Goal: Information Seeking & Learning: Learn about a topic

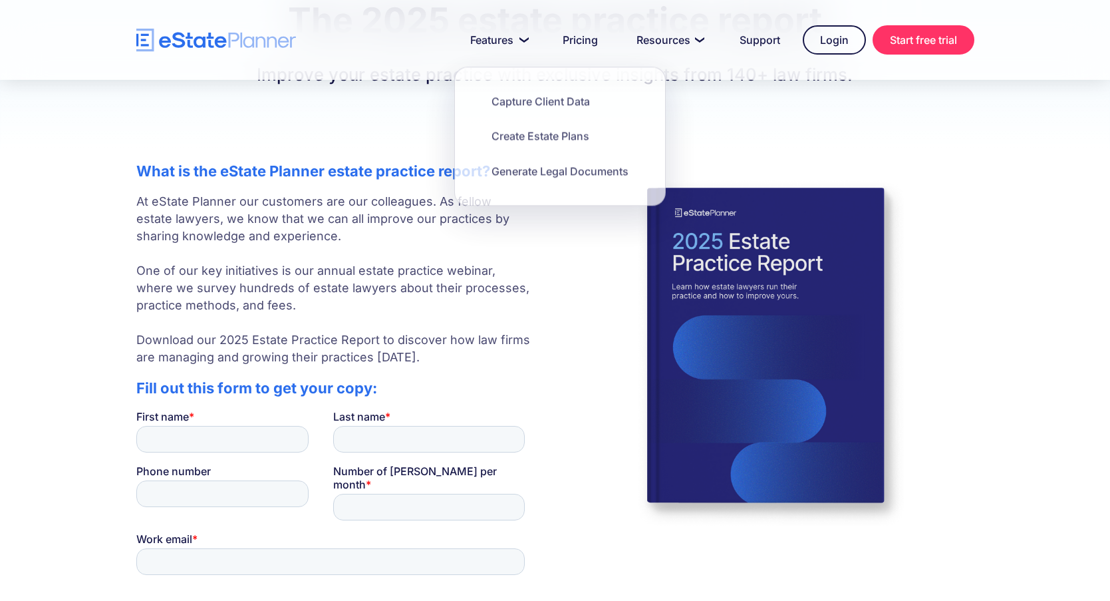
scroll to position [153, 0]
click at [172, 29] on img "home" at bounding box center [216, 40] width 160 height 23
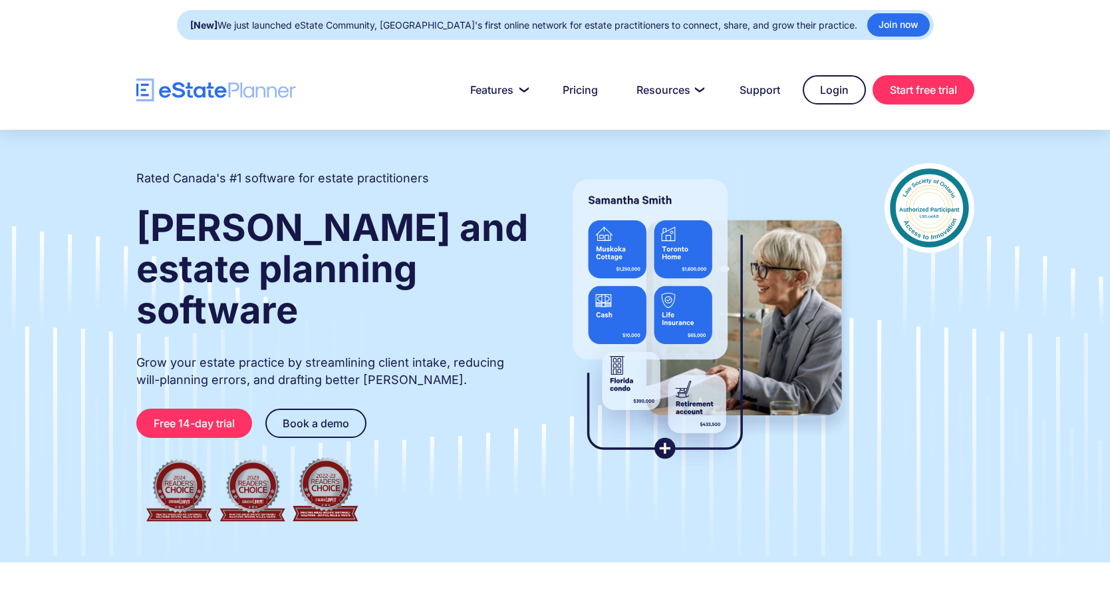
type input "**"
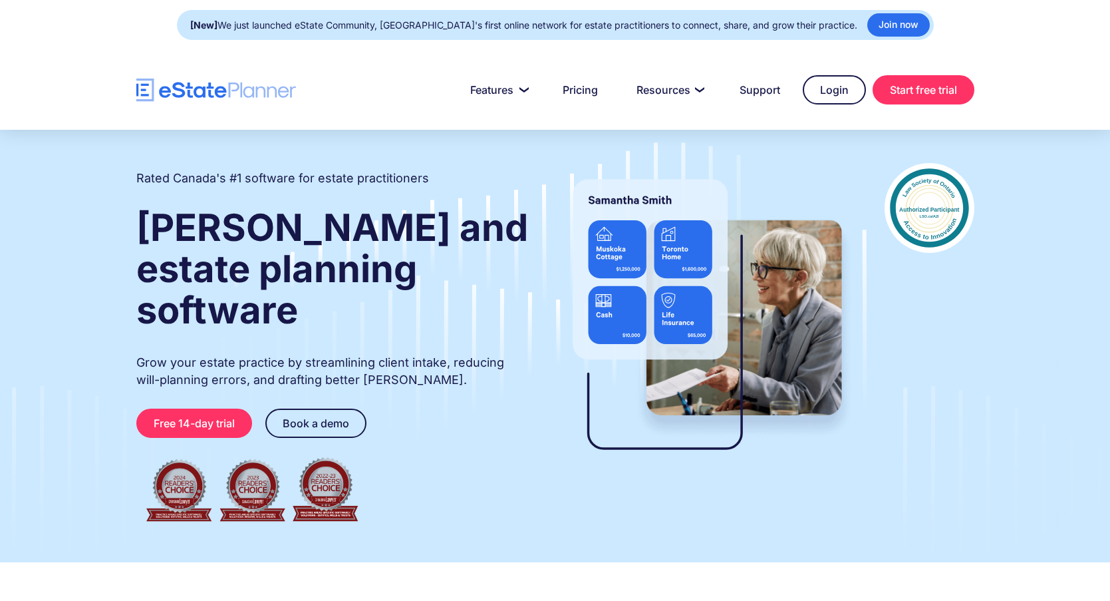
type input "*"
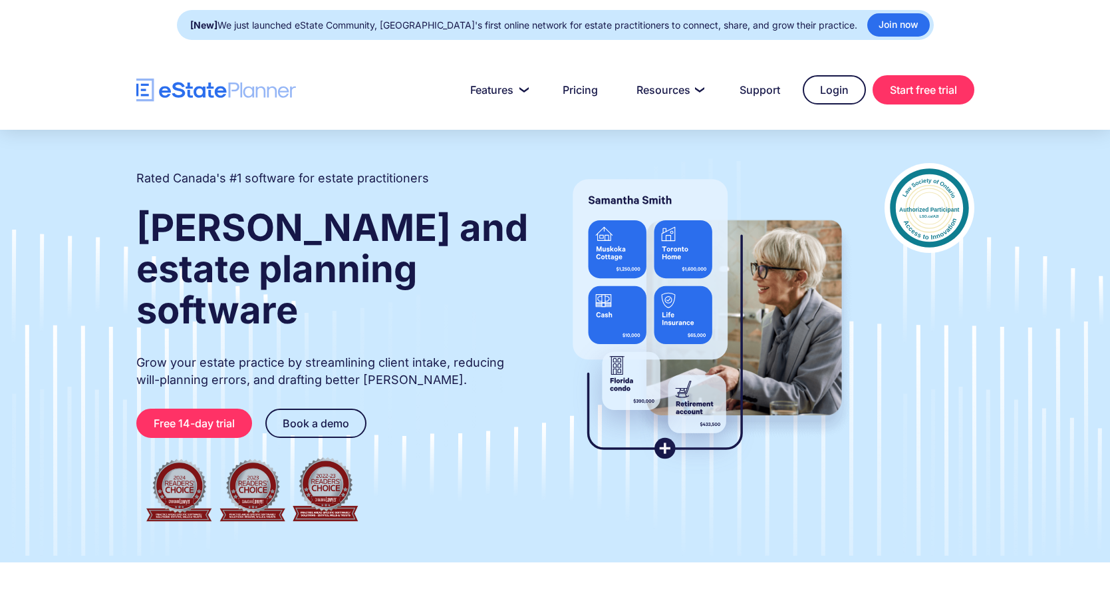
type input "******"
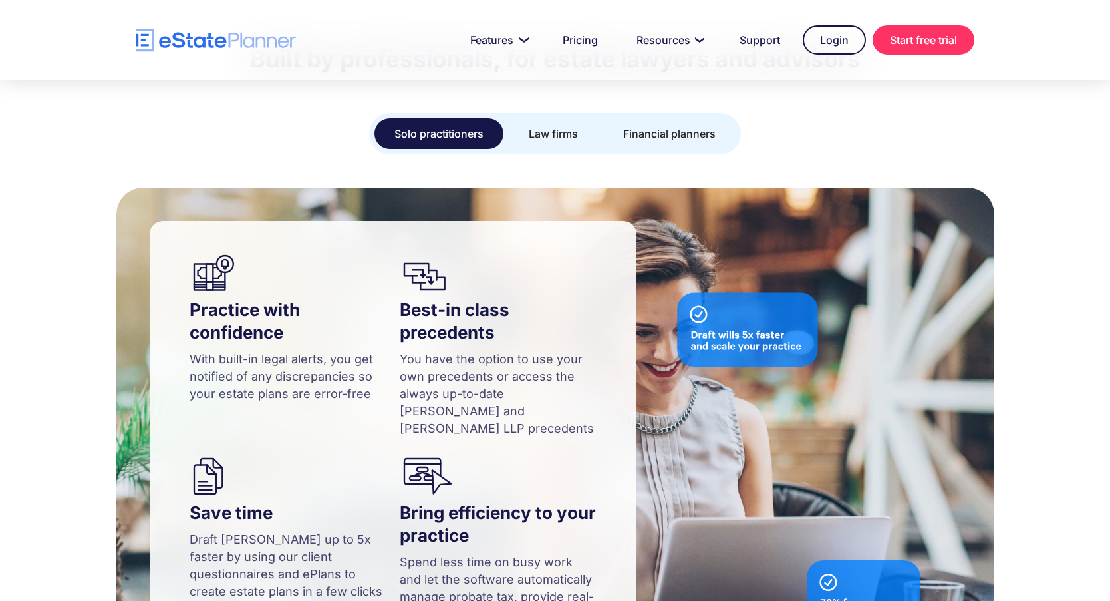
scroll to position [1197, 0]
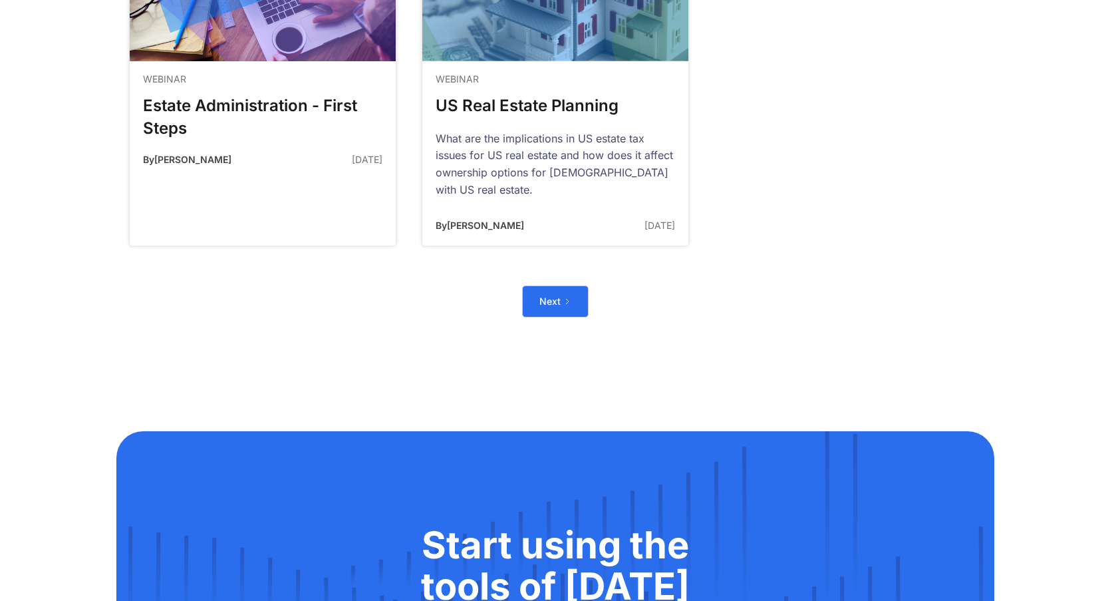
scroll to position [4855, 0]
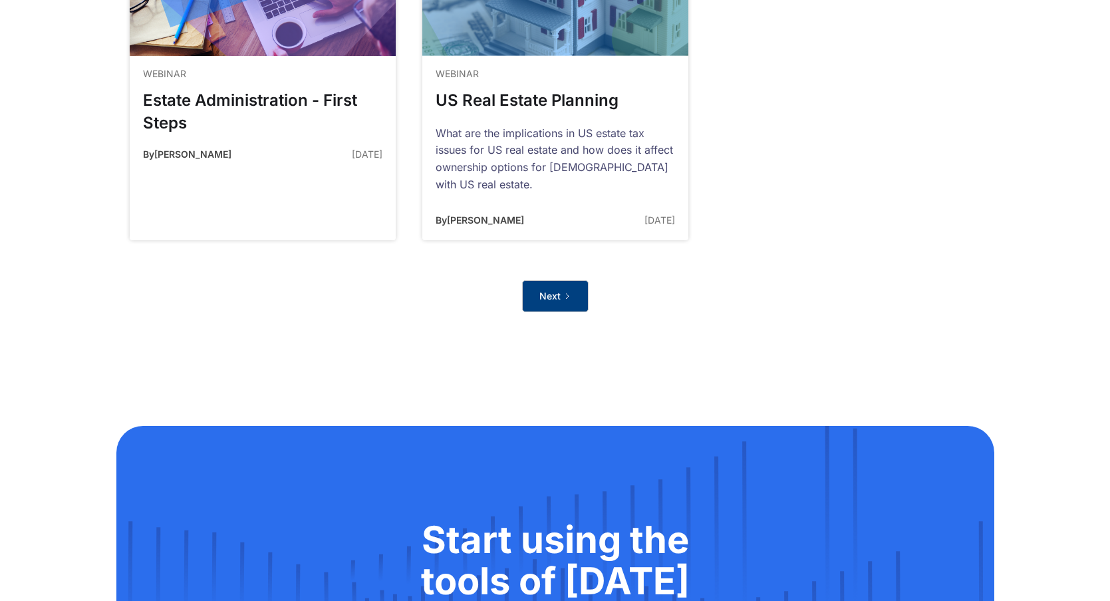
click at [563, 280] on link "Next" at bounding box center [555, 296] width 67 height 32
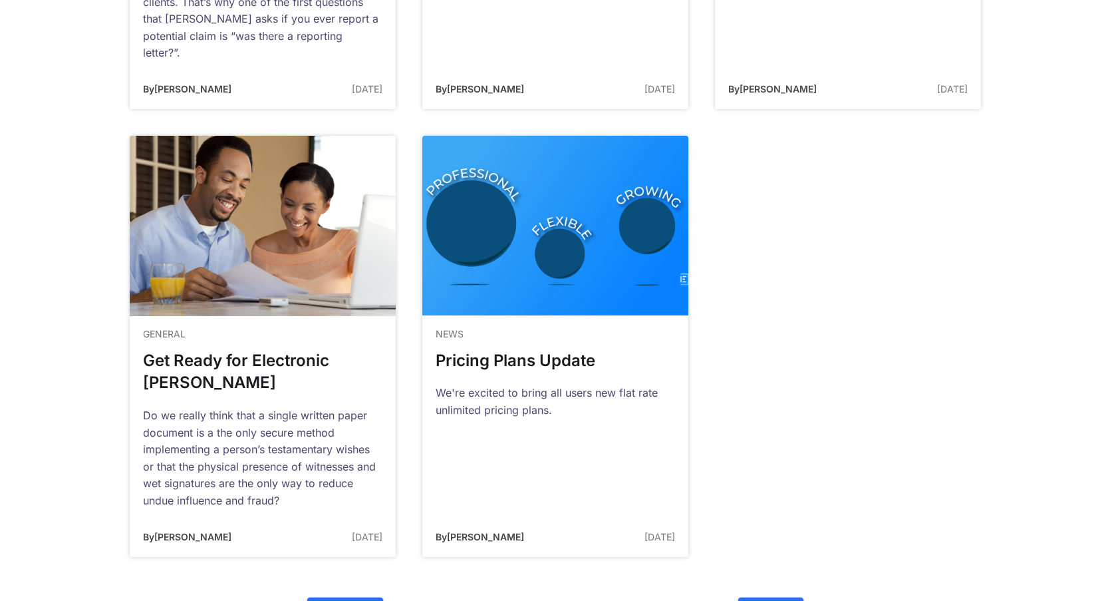
scroll to position [4389, 0]
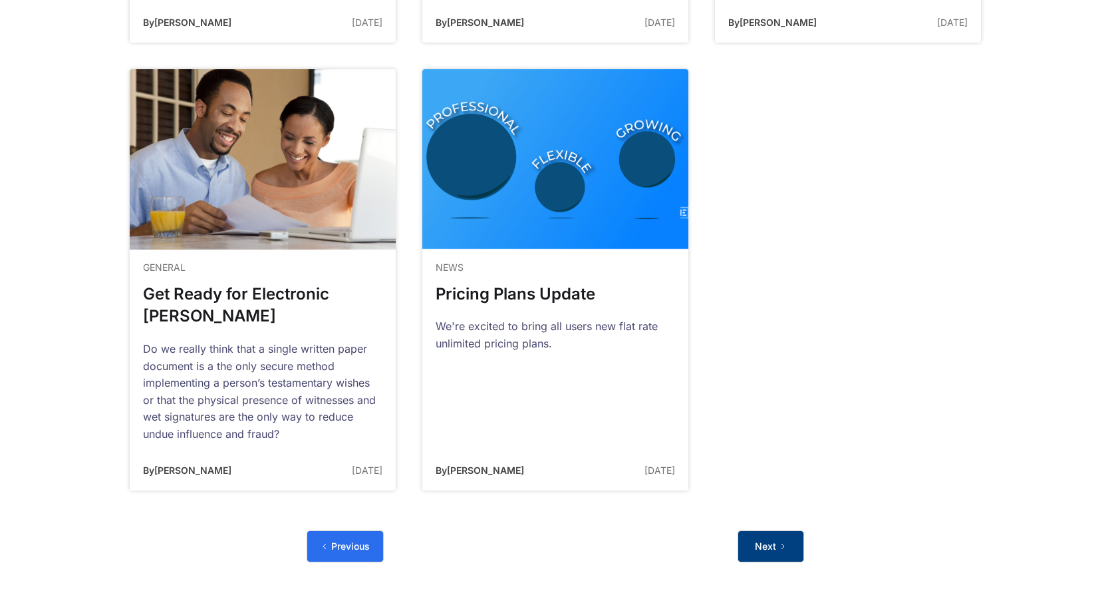
click at [787, 530] on link "Next" at bounding box center [771, 546] width 67 height 32
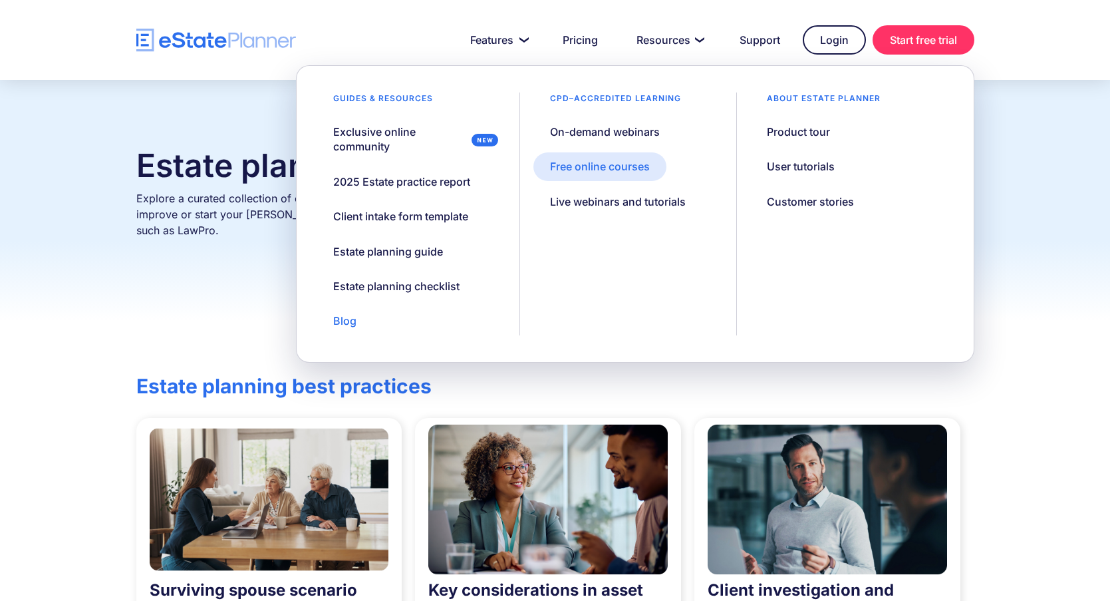
click at [623, 168] on div "Free online courses" at bounding box center [600, 166] width 100 height 15
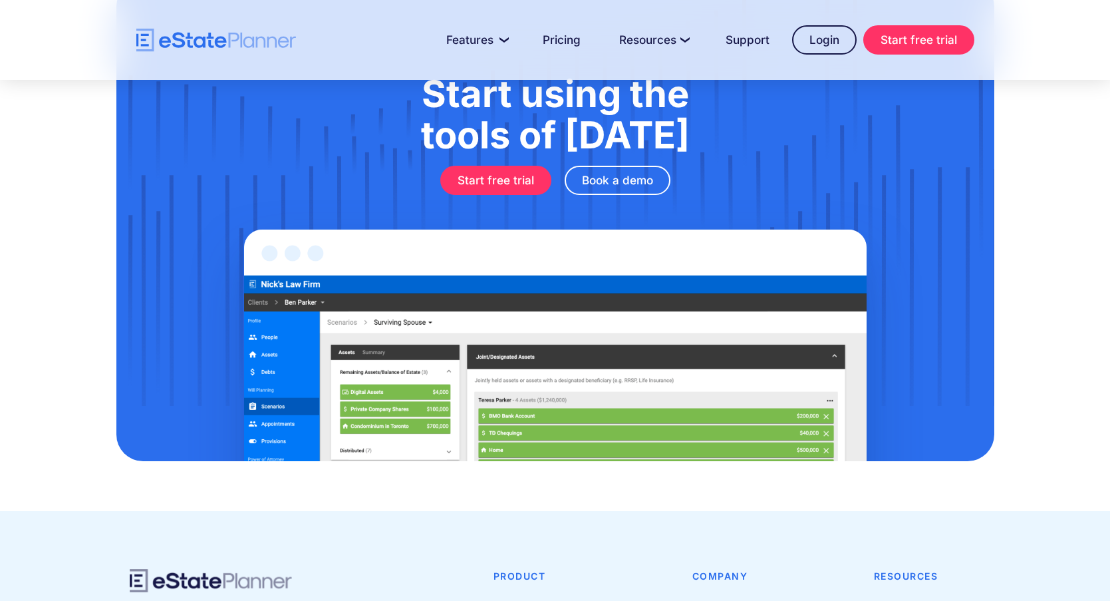
scroll to position [1787, 0]
